Goal: Check status: Check status

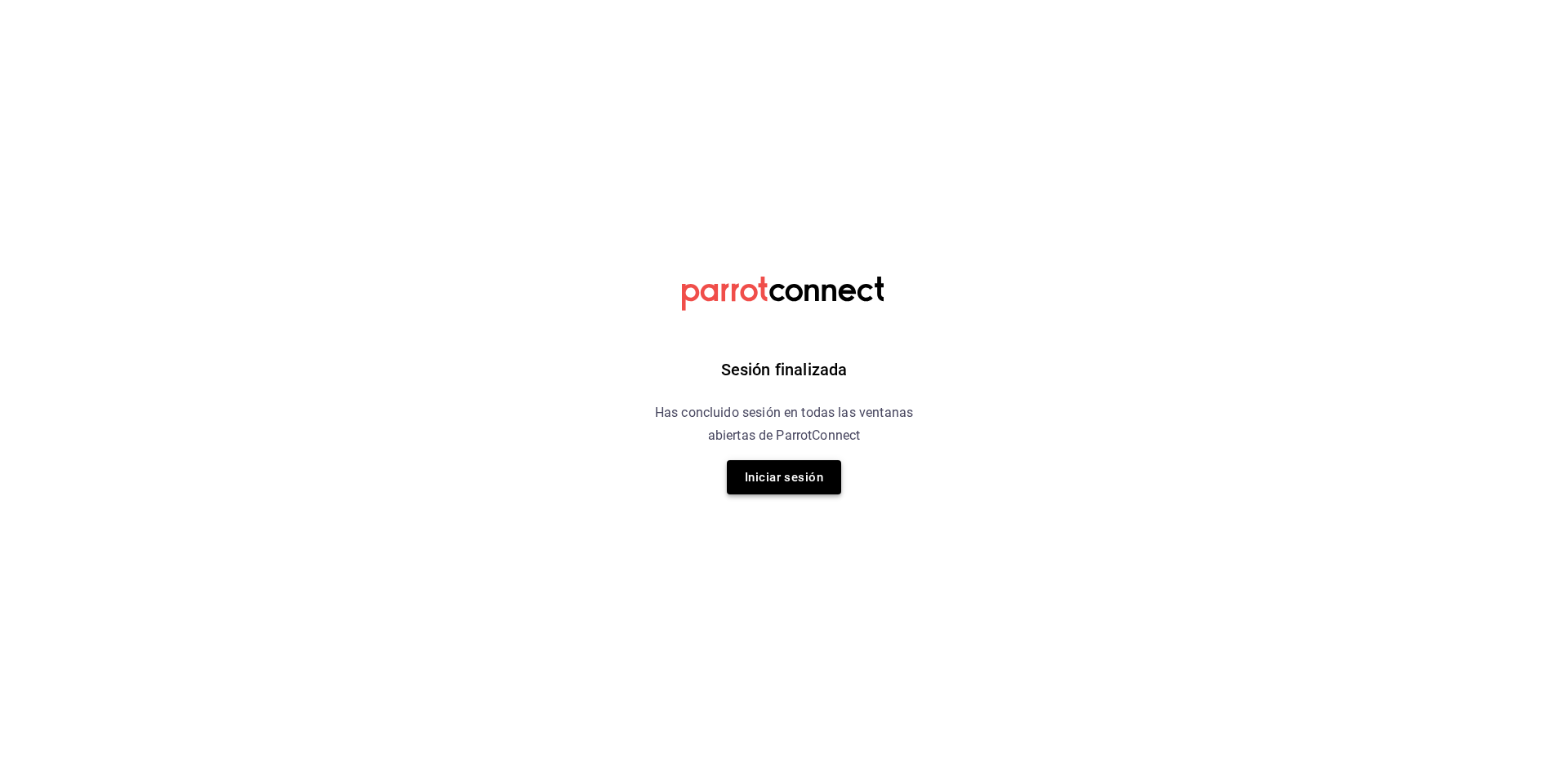
click at [784, 487] on button "Iniciar sesión" at bounding box center [784, 477] width 114 height 34
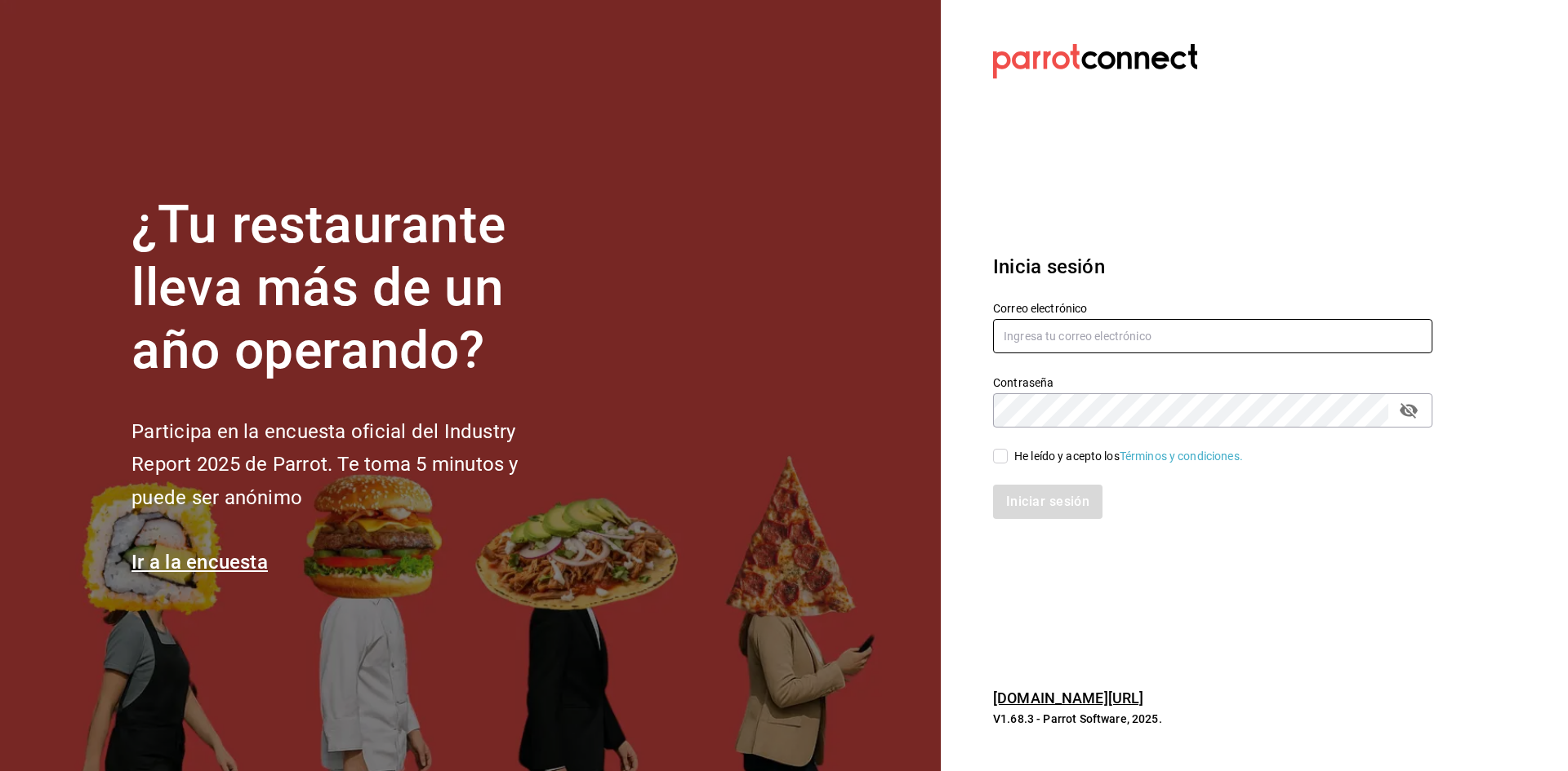
type input "alejandromuro12@hotmail.com"
click at [1010, 456] on span "He leído y acepto los Términos y condiciones." at bounding box center [1125, 457] width 235 height 17
click at [1008, 456] on input "He leído y acepto los Términos y condiciones." at bounding box center [1000, 457] width 15 height 15
checkbox input "true"
click at [1054, 508] on button "Iniciar sesión" at bounding box center [1048, 502] width 111 height 34
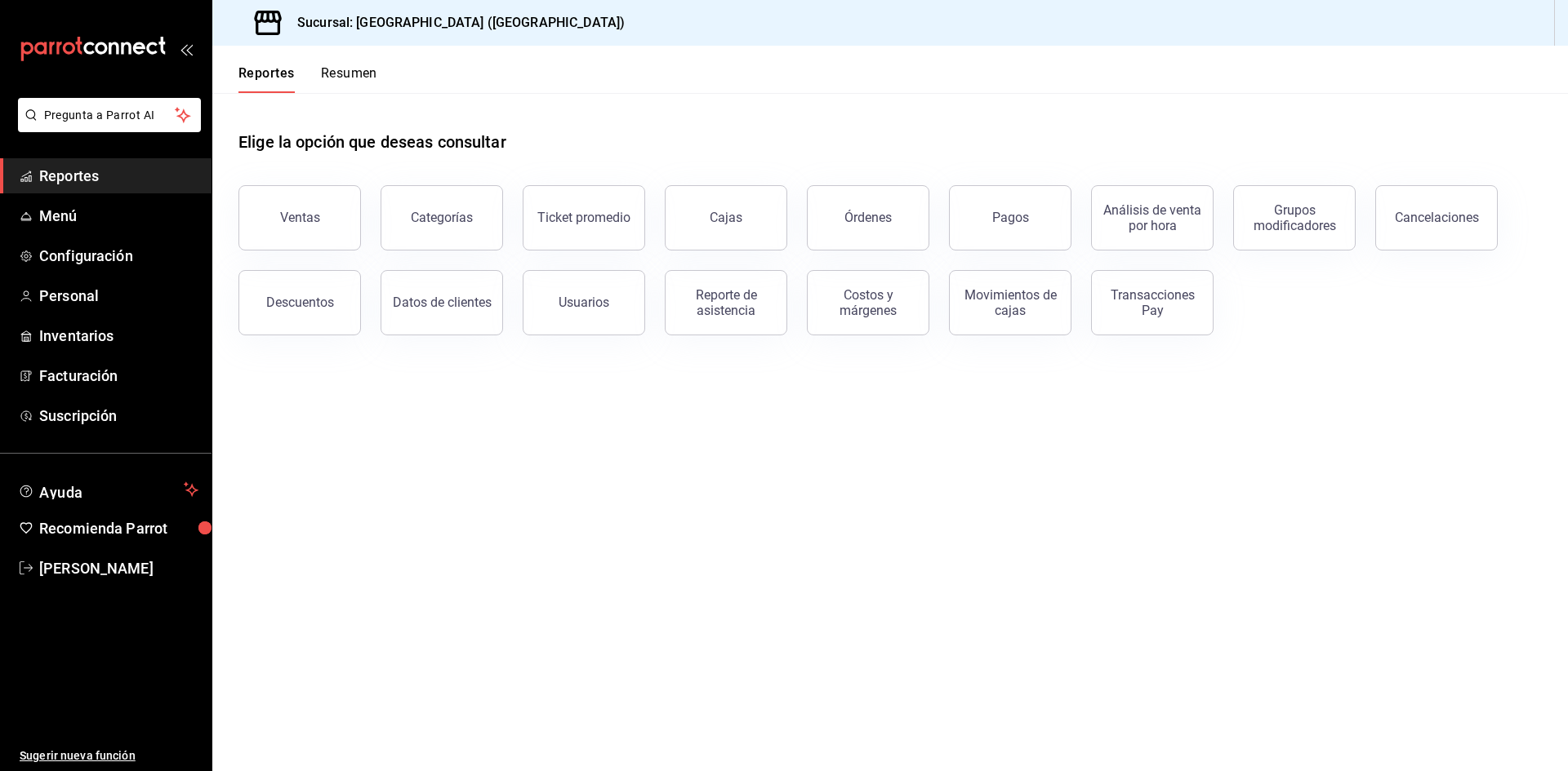
click at [83, 153] on li "Pregunta a Parrot AI" at bounding box center [105, 128] width 199 height 60
click at [69, 171] on span "Reportes" at bounding box center [119, 175] width 159 height 22
click at [721, 213] on div "Cajas" at bounding box center [725, 217] width 33 height 15
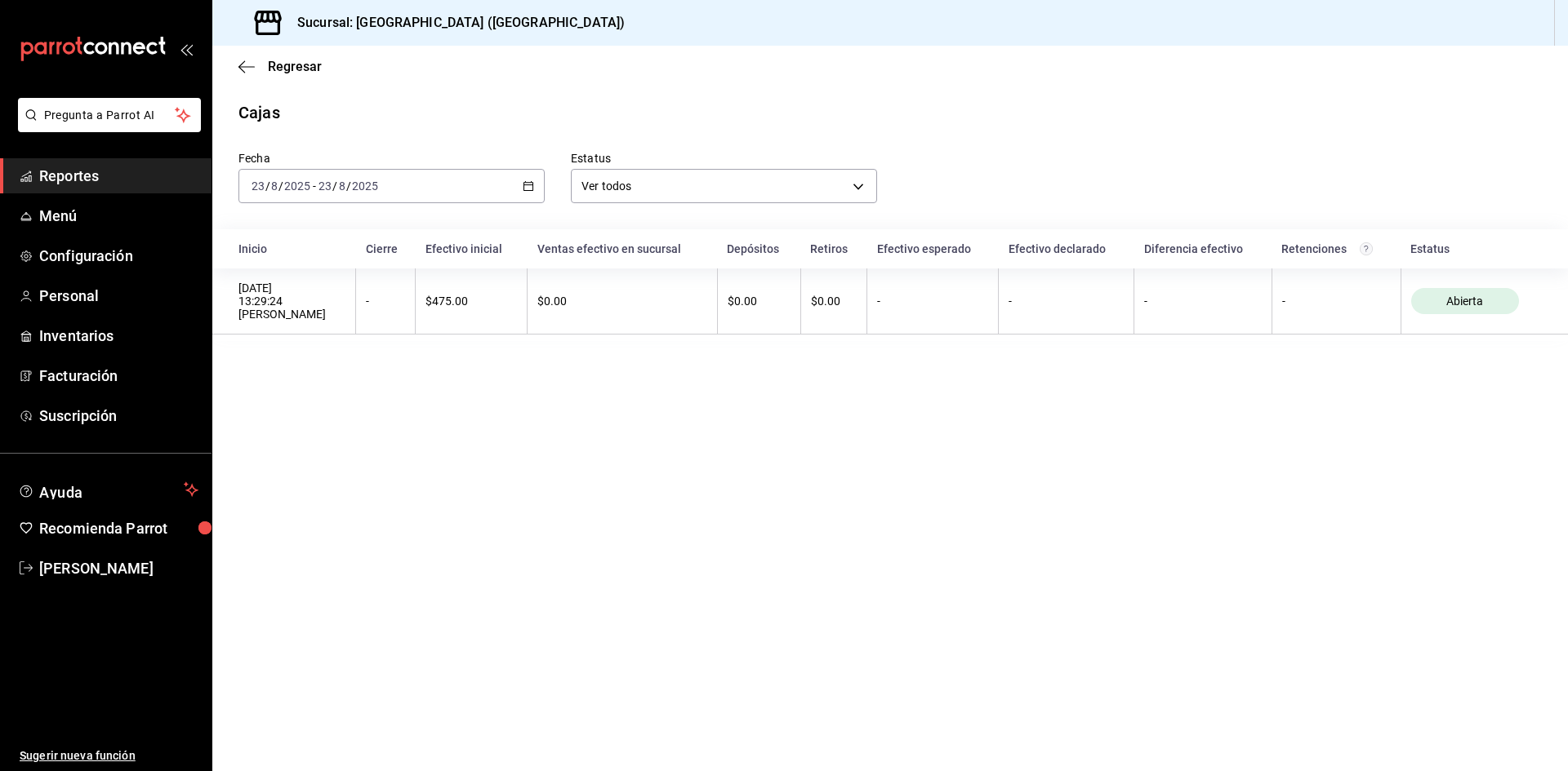
click at [237, 61] on div "Regresar" at bounding box center [889, 67] width 1355 height 41
click at [240, 61] on icon "button" at bounding box center [246, 67] width 16 height 15
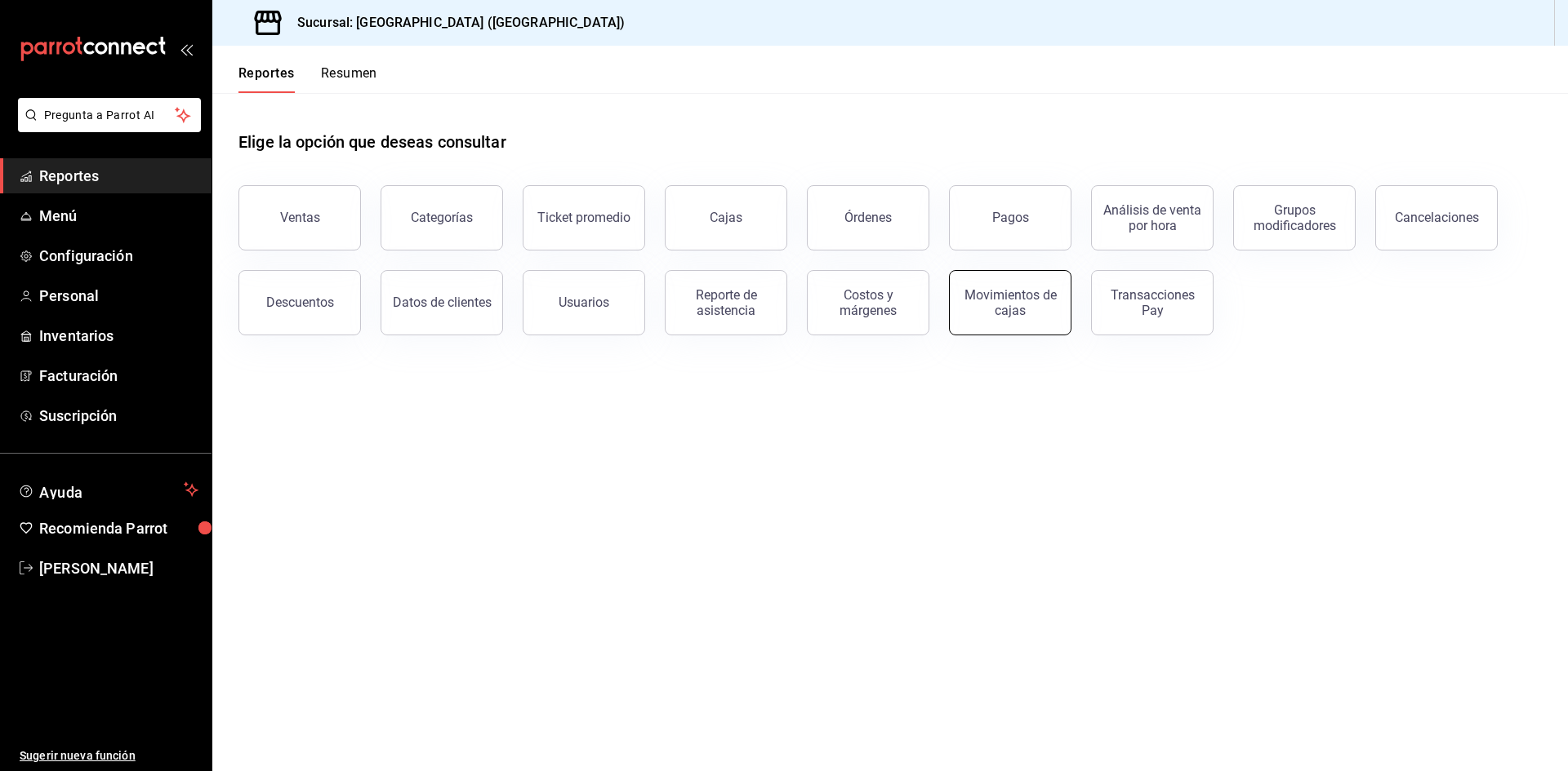
click at [967, 310] on div "Movimientos de cajas" at bounding box center [1010, 302] width 102 height 31
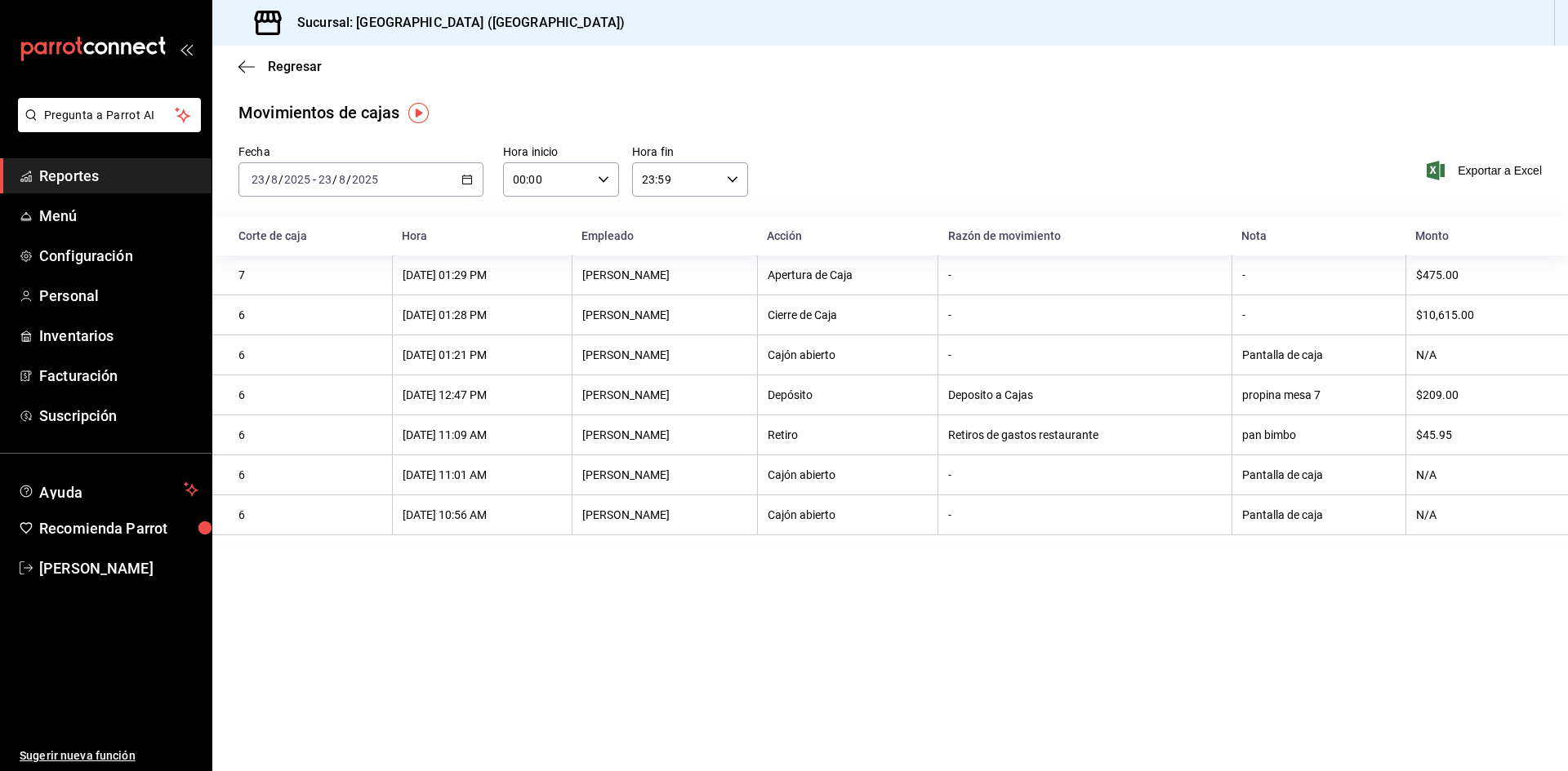
click at [449, 171] on div "[DATE] [DATE] - [DATE] [DATE]" at bounding box center [361, 180] width 245 height 34
click at [320, 310] on span "Semana actual" at bounding box center [315, 302] width 126 height 17
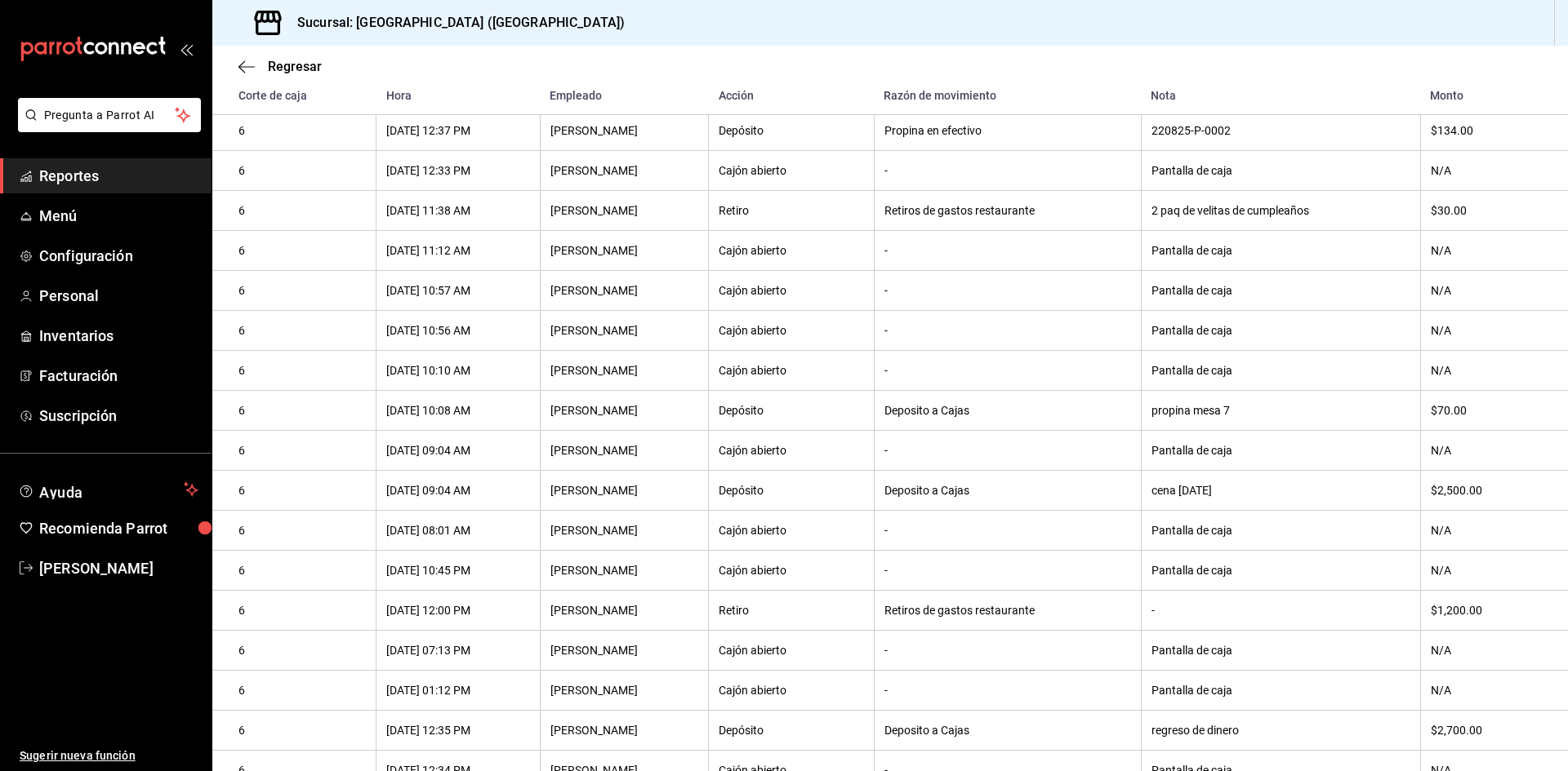
scroll to position [846, 0]
